Goal: Task Accomplishment & Management: Manage account settings

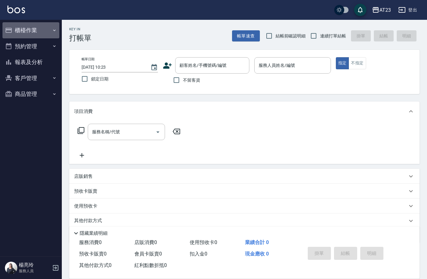
drag, startPoint x: 32, startPoint y: 31, endPoint x: 33, endPoint y: 39, distance: 7.3
click at [32, 31] on button "櫃檯作業" at bounding box center [30, 30] width 57 height 16
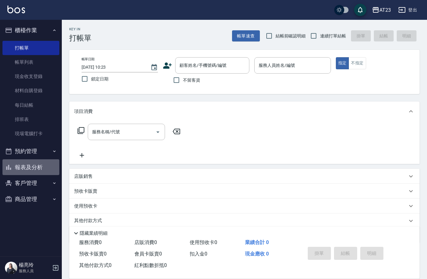
click at [31, 164] on button "報表及分析" at bounding box center [30, 167] width 57 height 16
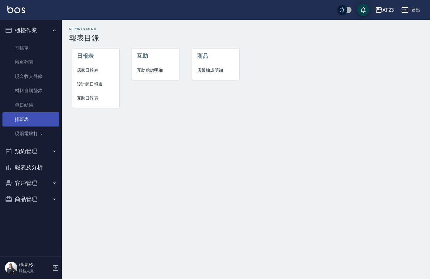
click at [28, 118] on link "排班表" at bounding box center [30, 119] width 57 height 14
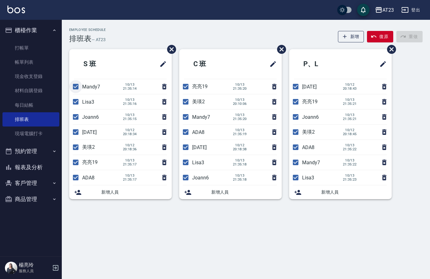
click at [74, 86] on input "checkbox" at bounding box center [75, 86] width 13 height 13
checkbox input "false"
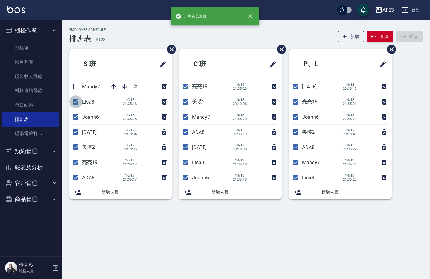
click at [78, 103] on input "checkbox" at bounding box center [75, 101] width 13 height 13
checkbox input "false"
drag, startPoint x: 74, startPoint y: 150, endPoint x: 79, endPoint y: 158, distance: 8.9
click at [75, 151] on input "checkbox" at bounding box center [75, 147] width 13 height 13
checkbox input "false"
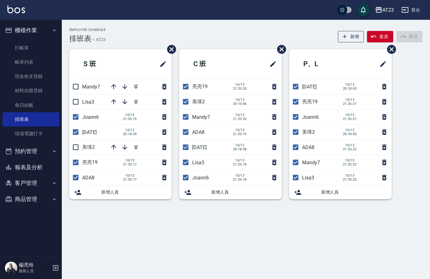
click at [76, 167] on input "checkbox" at bounding box center [75, 162] width 13 height 13
checkbox input "false"
drag, startPoint x: 76, startPoint y: 181, endPoint x: 101, endPoint y: 181, distance: 25.0
click at [76, 181] on input "checkbox" at bounding box center [75, 177] width 13 height 13
checkbox input "false"
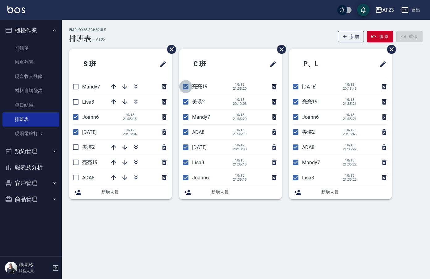
click at [189, 88] on input "checkbox" at bounding box center [185, 86] width 13 height 13
checkbox input "false"
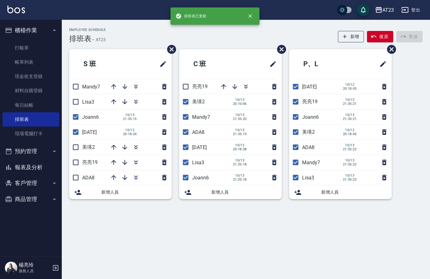
drag, startPoint x: 183, startPoint y: 100, endPoint x: 183, endPoint y: 109, distance: 9.3
click at [183, 100] on input "checkbox" at bounding box center [185, 101] width 13 height 13
checkbox input "false"
click at [186, 117] on input "checkbox" at bounding box center [185, 116] width 13 height 13
checkbox input "false"
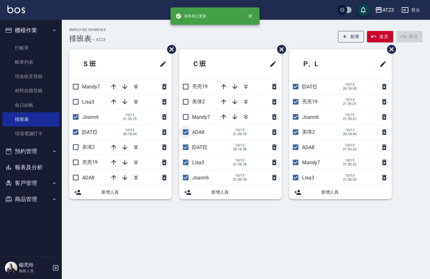
click at [186, 132] on input "checkbox" at bounding box center [185, 131] width 13 height 13
checkbox input "false"
drag, startPoint x: 187, startPoint y: 146, endPoint x: 214, endPoint y: 130, distance: 31.9
click at [214, 130] on ul "[PERSON_NAME]19 美瑛2 Mandy7 ADA8 [DATE] [DATE] 20:18:38 Lisa3 [DATE] 21:35:18 Jo…" at bounding box center [230, 124] width 103 height 150
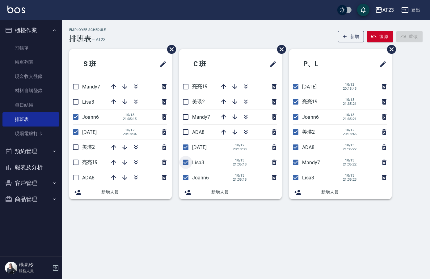
drag, startPoint x: 184, startPoint y: 162, endPoint x: 189, endPoint y: 165, distance: 5.9
click at [184, 162] on input "checkbox" at bounding box center [185, 162] width 13 height 13
checkbox input "false"
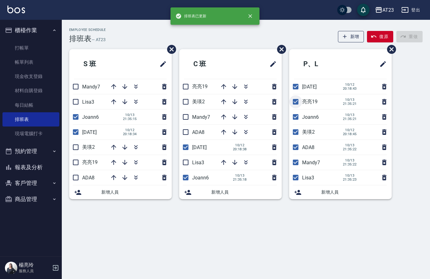
click at [297, 100] on input "checkbox" at bounding box center [295, 101] width 13 height 13
checkbox input "false"
click at [296, 130] on input "checkbox" at bounding box center [295, 131] width 13 height 13
checkbox input "false"
click at [295, 146] on input "checkbox" at bounding box center [295, 147] width 13 height 13
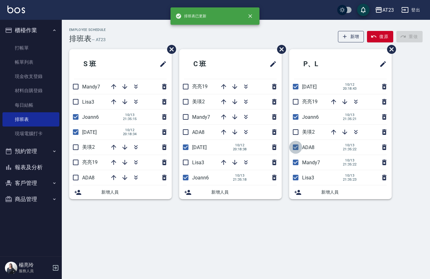
checkbox input "false"
drag, startPoint x: 296, startPoint y: 158, endPoint x: 298, endPoint y: 164, distance: 6.4
click at [297, 158] on input "checkbox" at bounding box center [295, 162] width 13 height 13
checkbox input "false"
drag, startPoint x: 293, startPoint y: 175, endPoint x: 345, endPoint y: 177, distance: 51.3
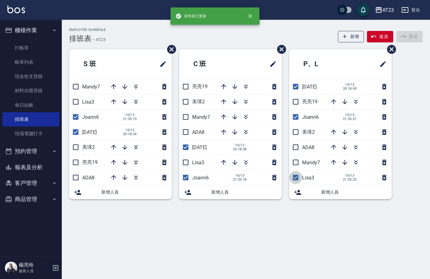
click at [299, 176] on input "checkbox" at bounding box center [295, 177] width 13 height 13
checkbox input "false"
